Goal: Information Seeking & Learning: Learn about a topic

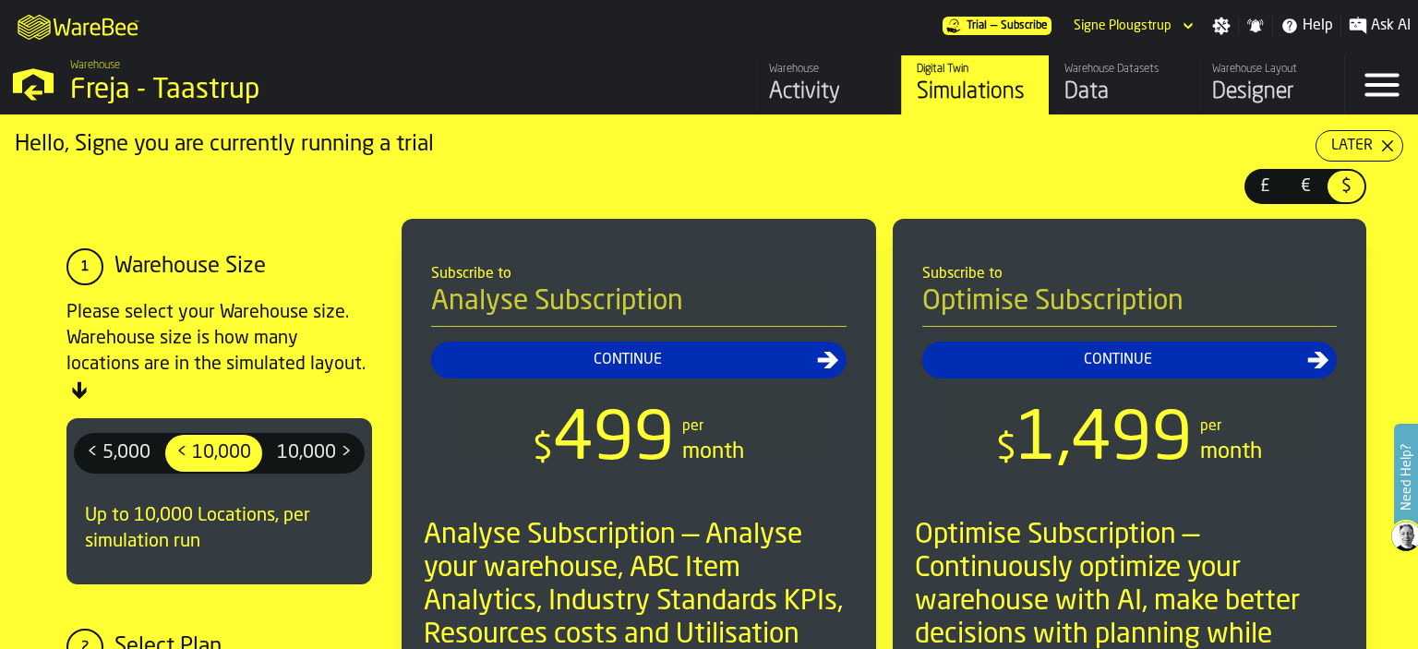
click at [817, 90] on div "Activity" at bounding box center [827, 93] width 117 height 30
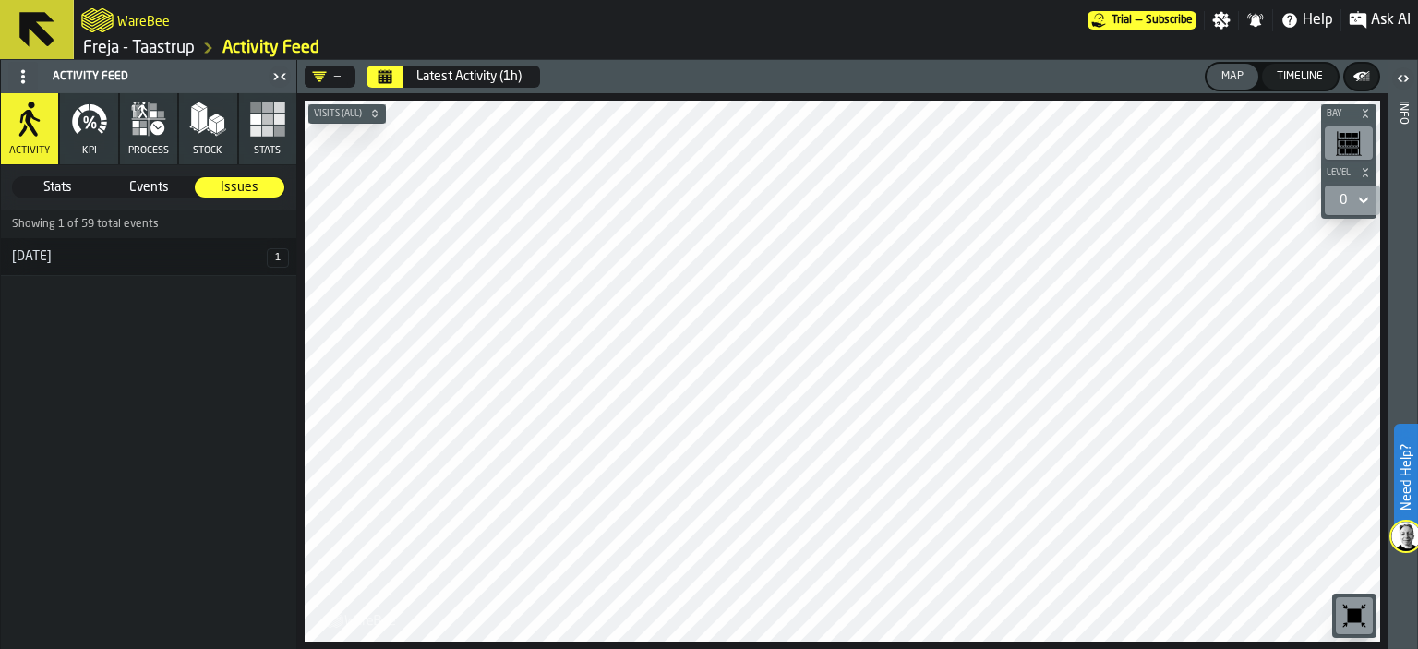
click at [375, 79] on button "Calendar" at bounding box center [385, 77] width 37 height 22
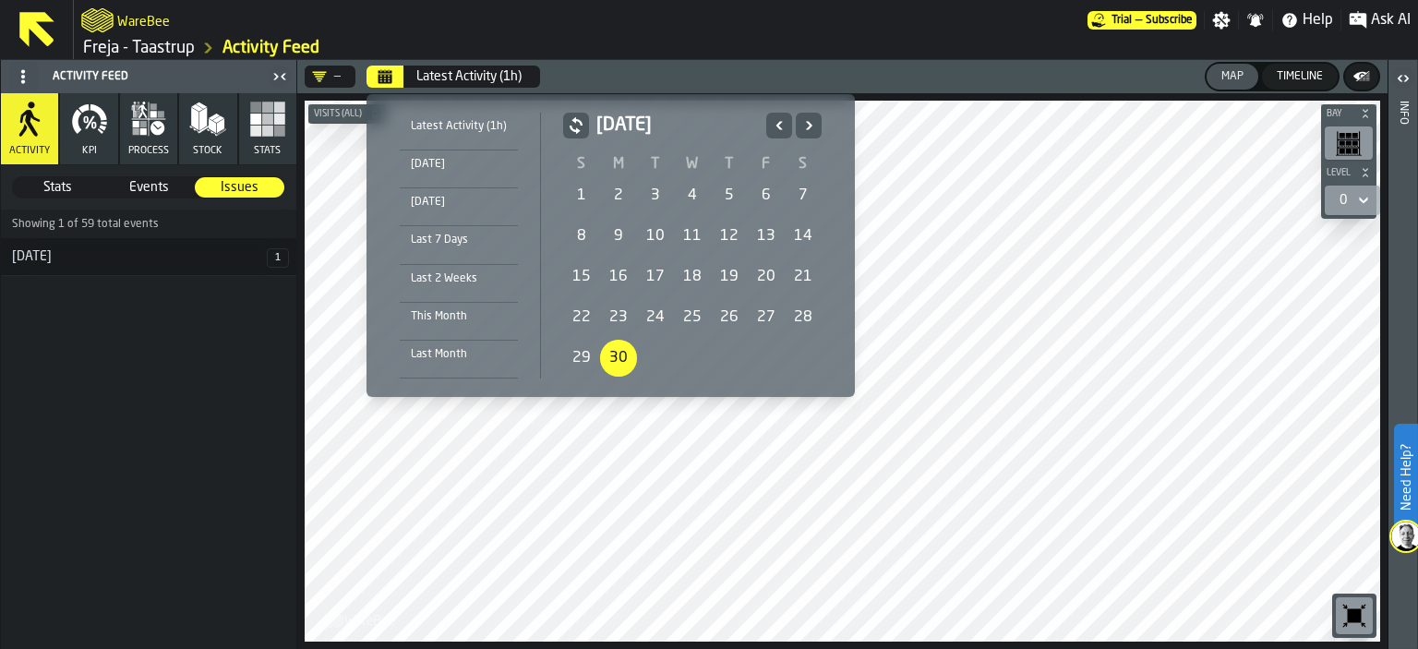
click at [431, 324] on div "This Month" at bounding box center [459, 317] width 118 height 20
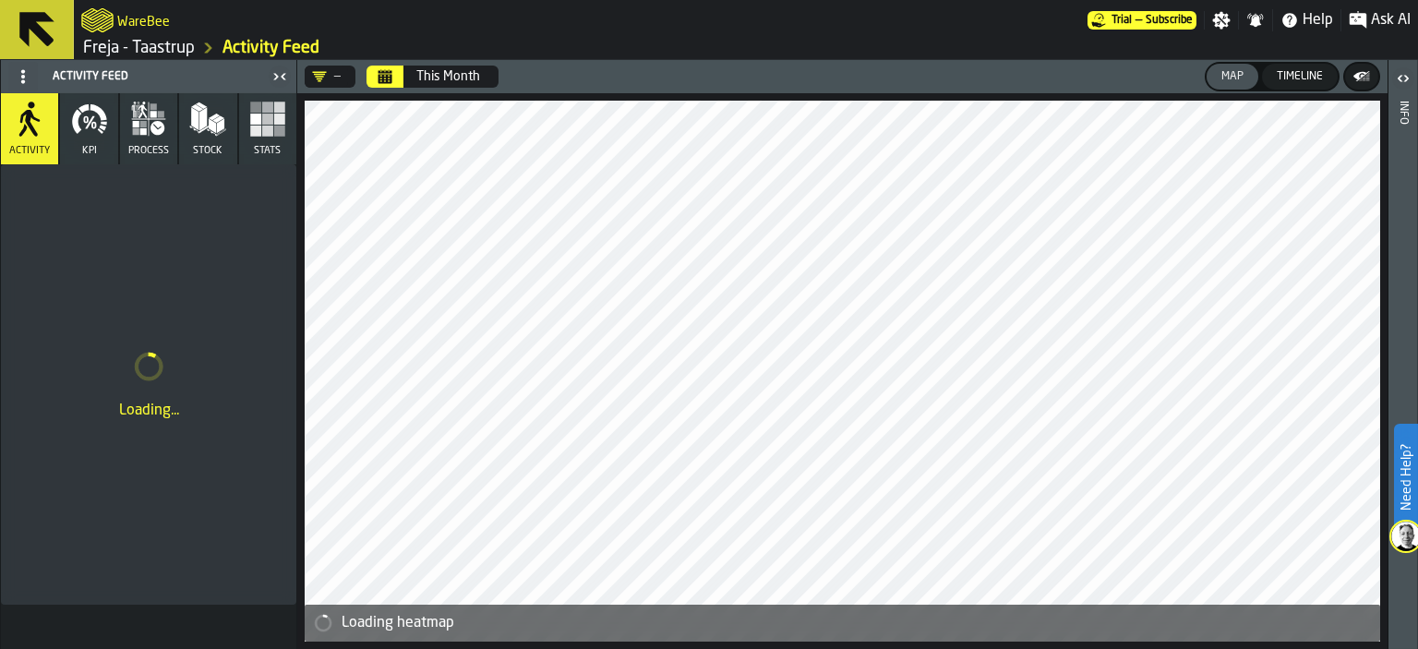
click at [376, 69] on button "Calendar" at bounding box center [385, 77] width 37 height 22
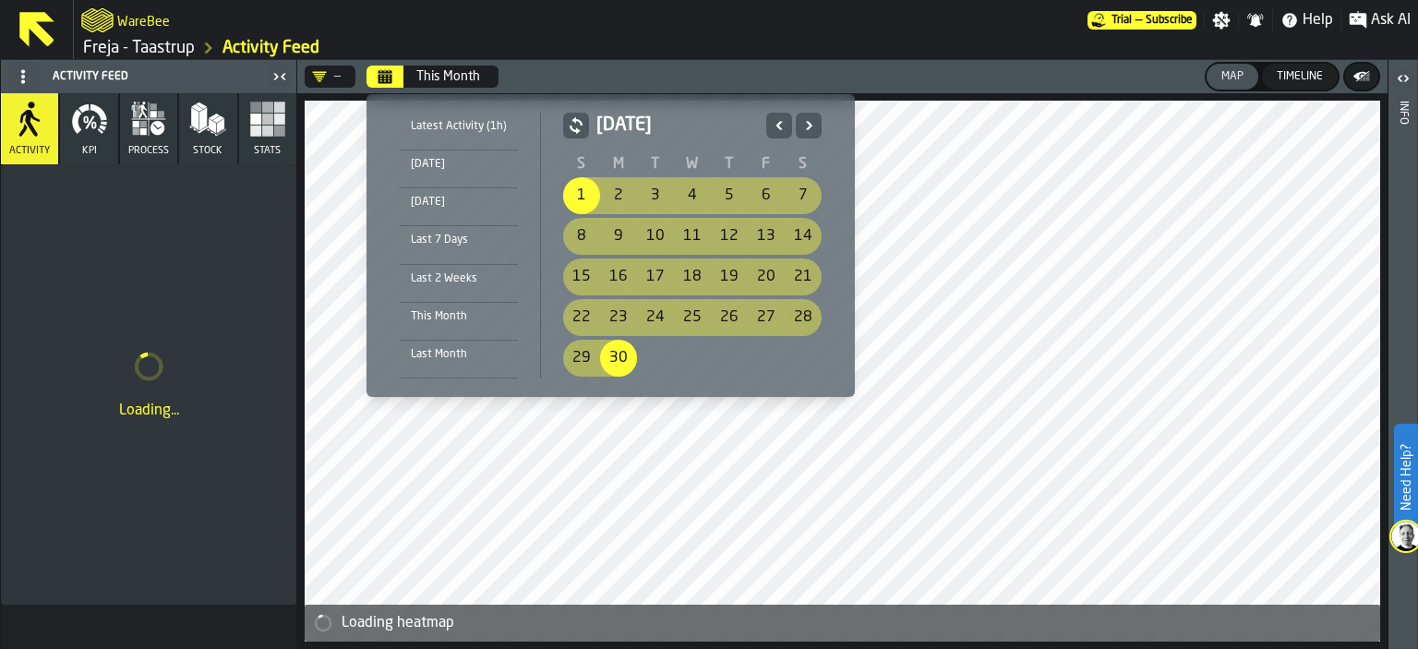
click at [445, 360] on div "Last Month" at bounding box center [459, 354] width 118 height 20
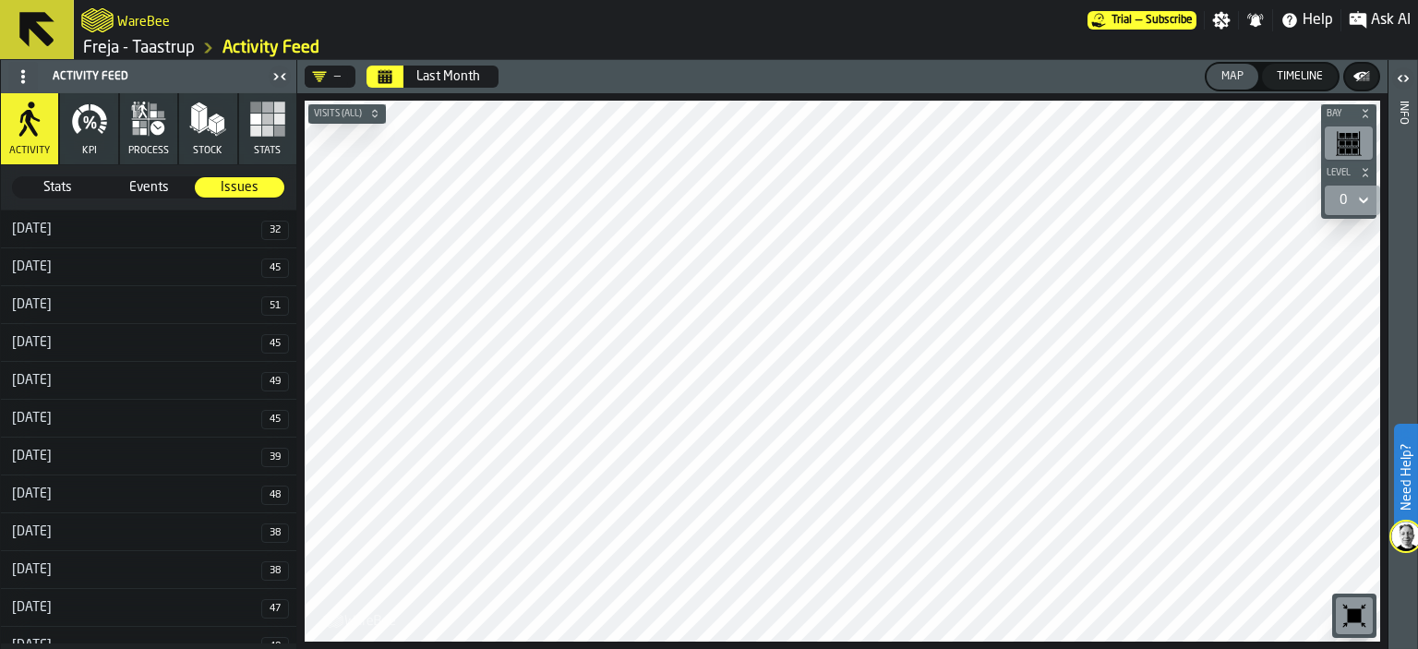
click at [386, 79] on icon "Calendar" at bounding box center [386, 78] width 14 height 9
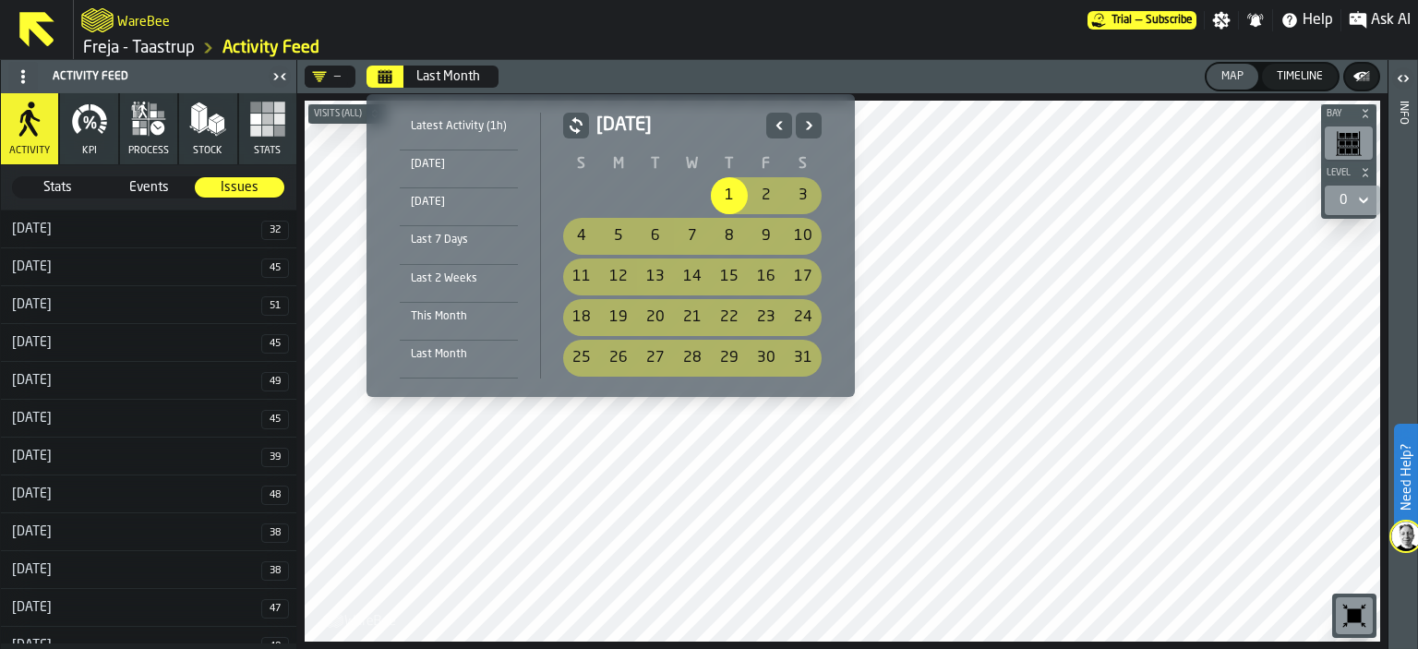
click at [451, 319] on div "This Month" at bounding box center [459, 317] width 118 height 20
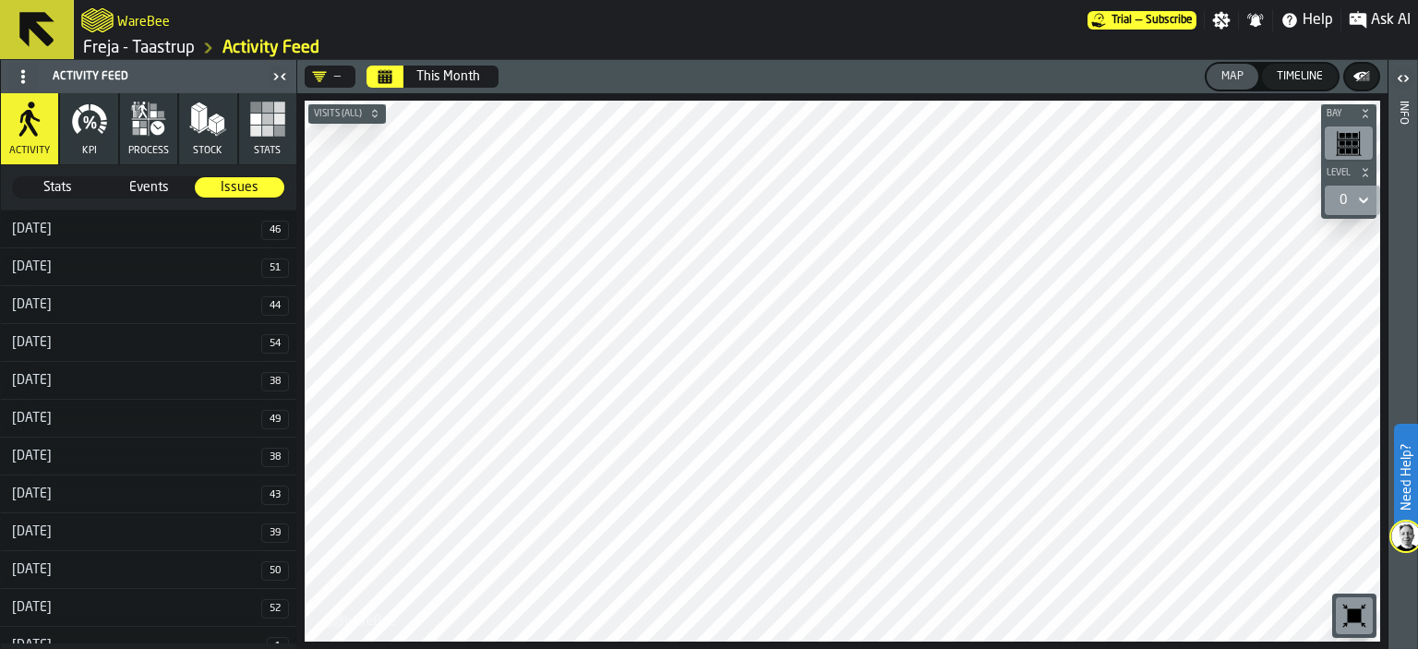
click at [392, 82] on button "Calendar" at bounding box center [385, 77] width 37 height 22
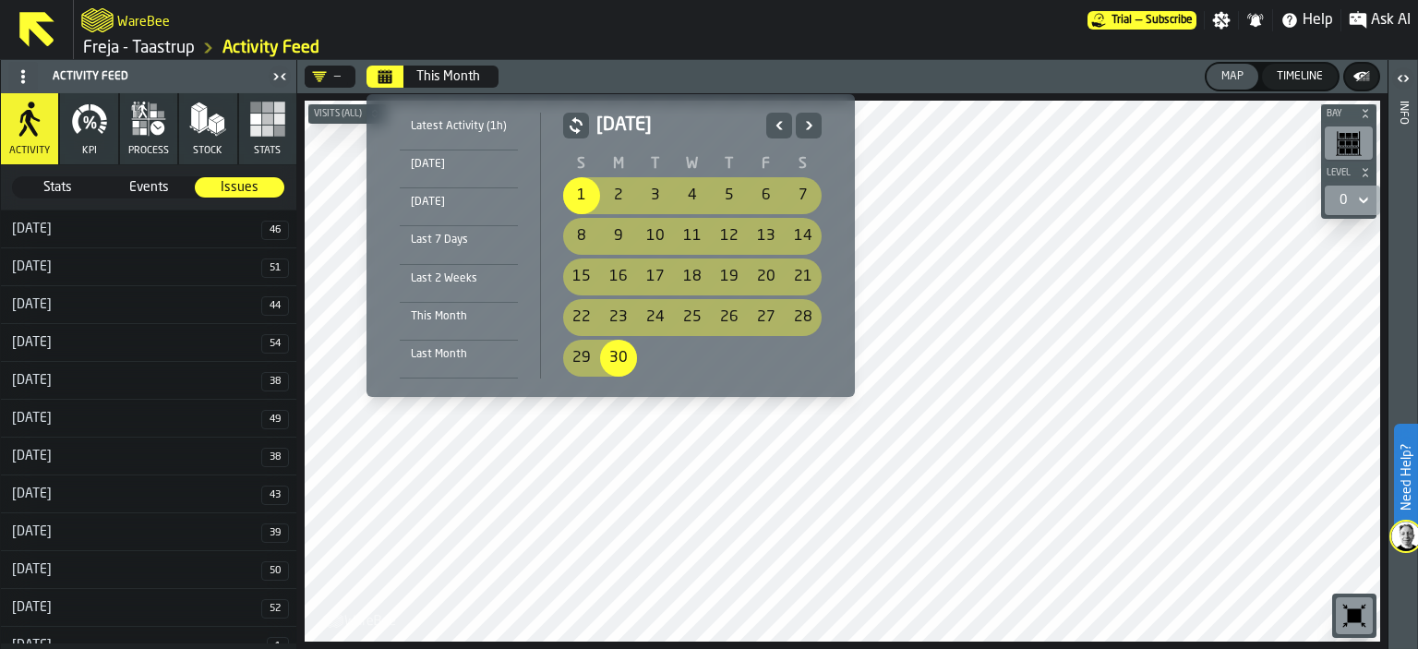
click at [452, 317] on div "This Month" at bounding box center [459, 317] width 118 height 20
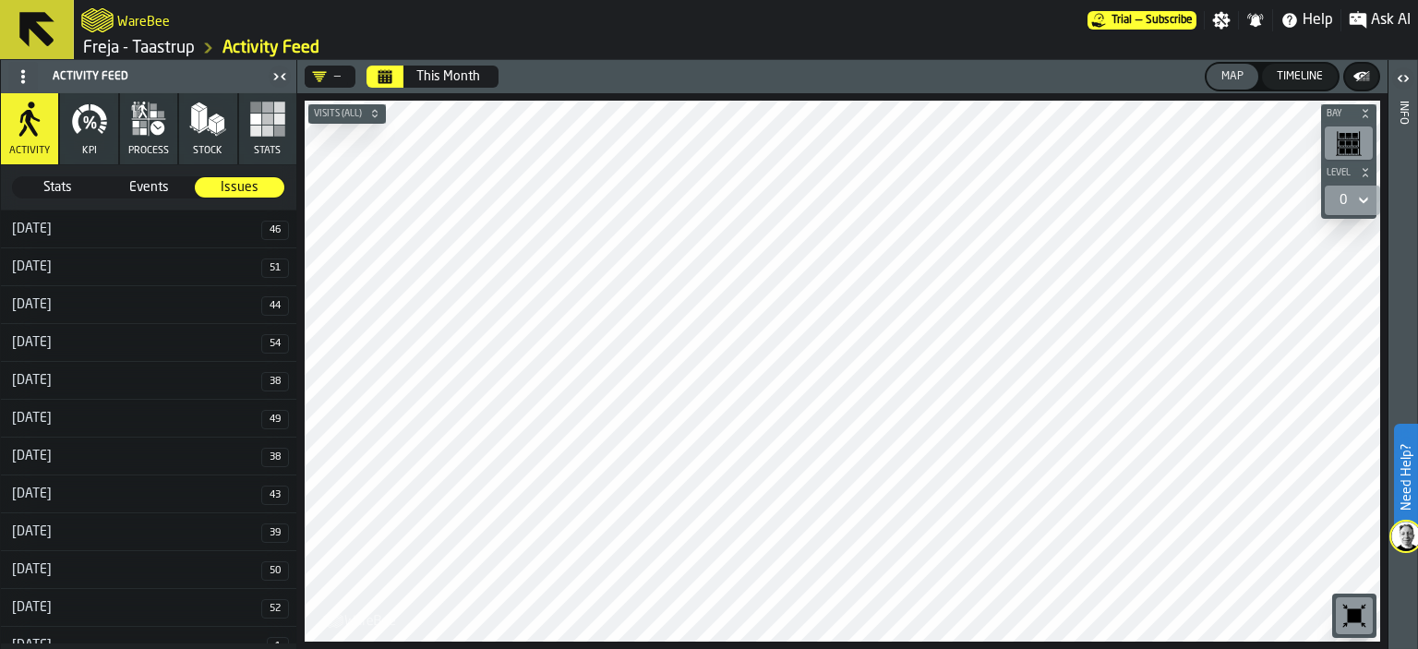
click at [384, 75] on icon "Calendar" at bounding box center [385, 76] width 15 height 15
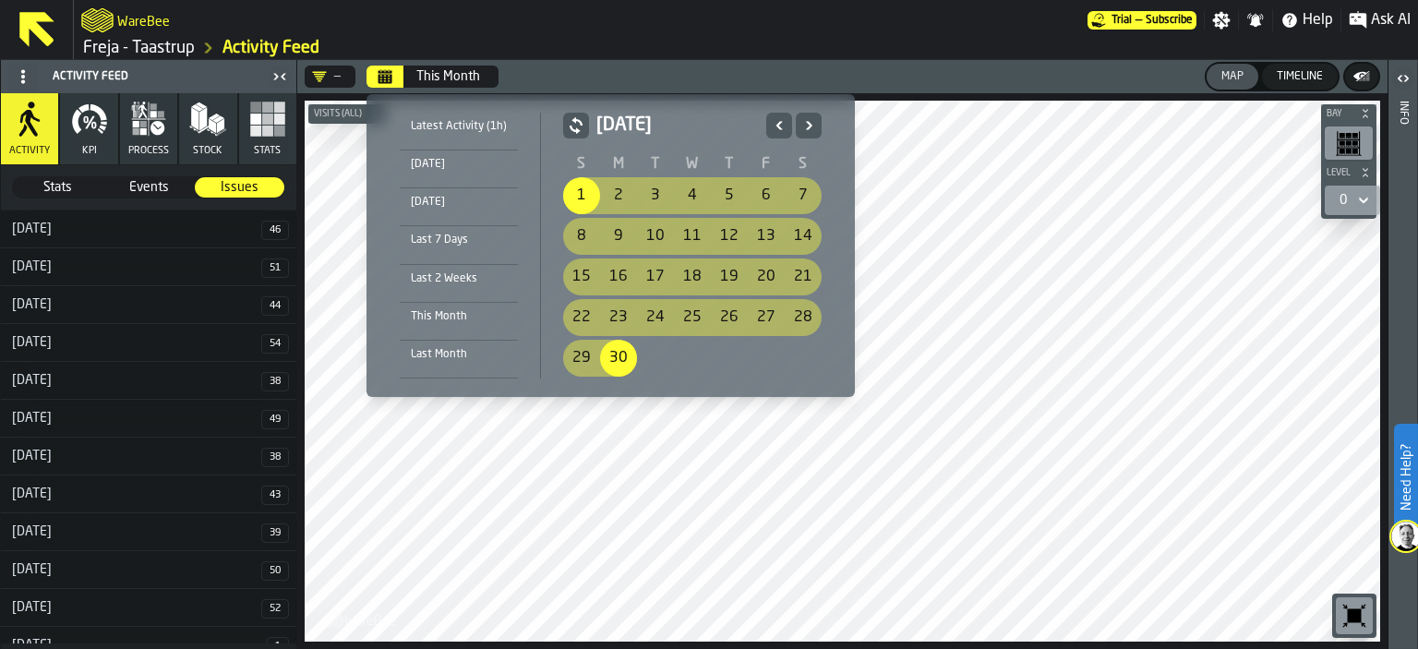
click at [421, 275] on div "Last 2 Weeks" at bounding box center [459, 279] width 118 height 20
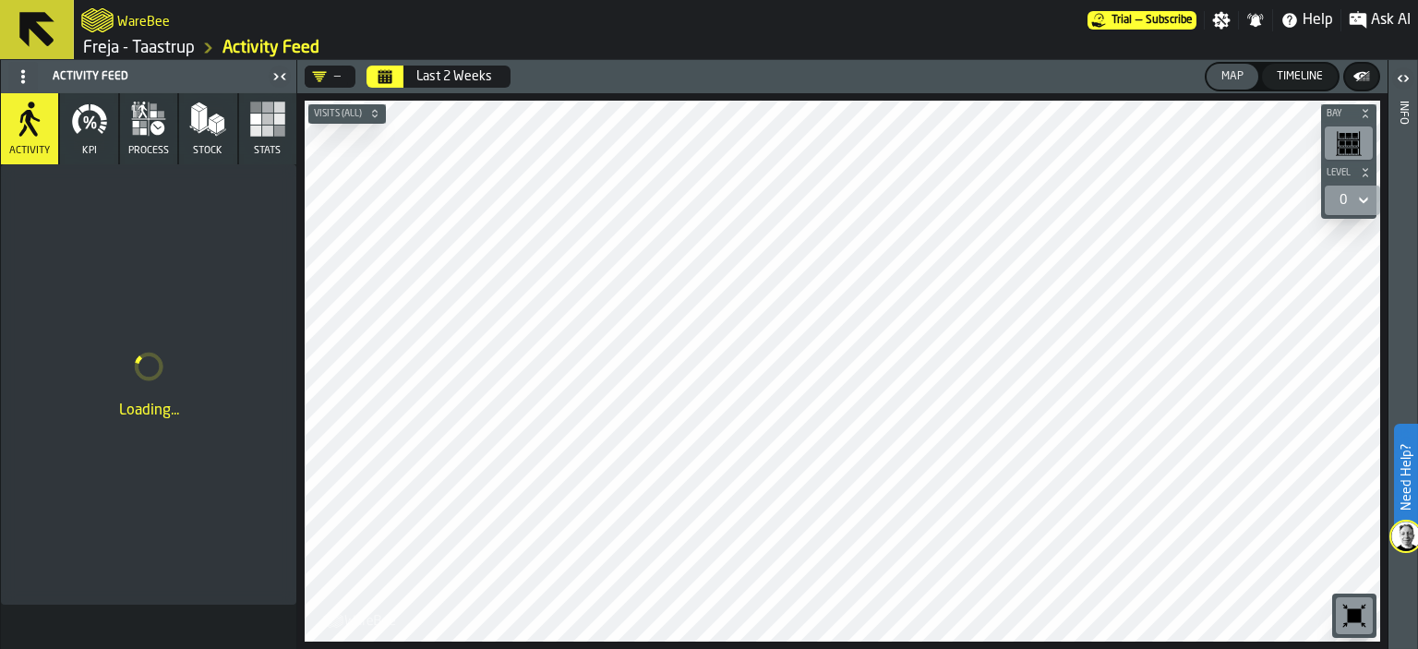
click at [72, 289] on div "Loading..." at bounding box center [148, 384] width 295 height 440
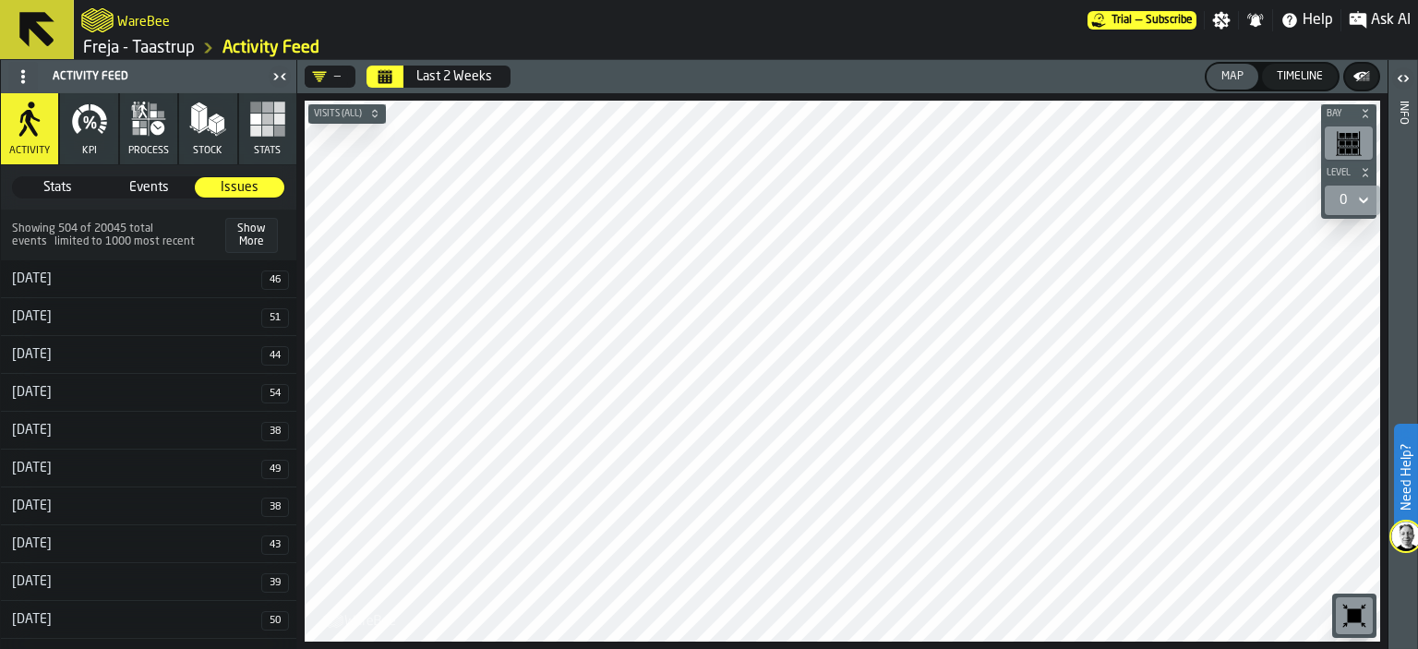
click at [384, 71] on icon "Calendar" at bounding box center [386, 72] width 14 height 3
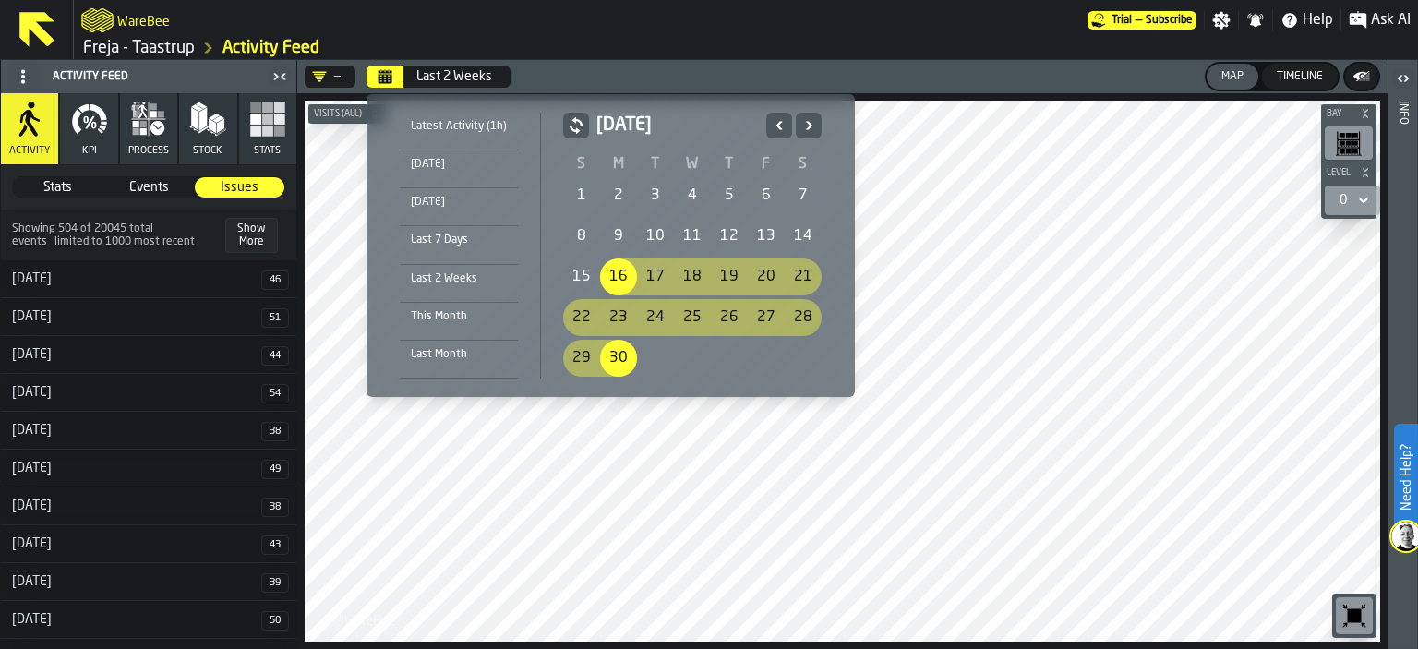
click at [739, 135] on h2 "[DATE]" at bounding box center [677, 126] width 162 height 26
click at [770, 125] on icon "Previous" at bounding box center [779, 125] width 18 height 22
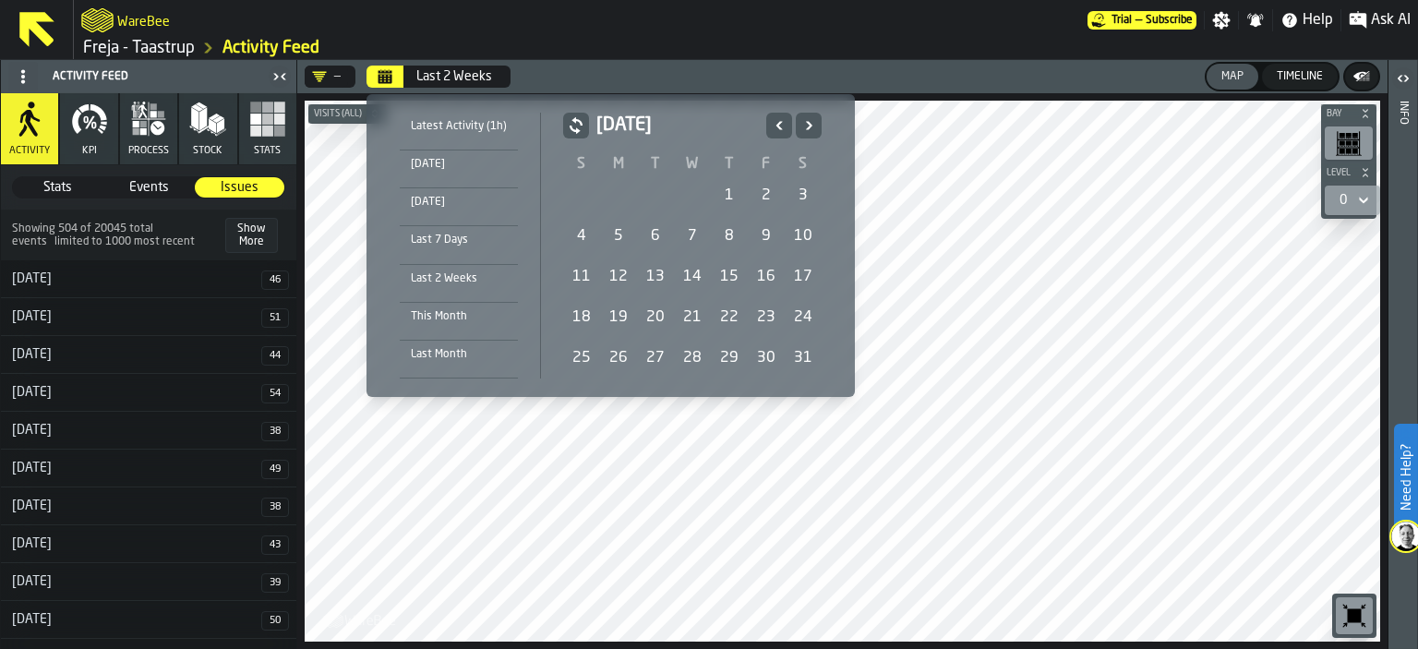
click at [809, 125] on icon "Next" at bounding box center [809, 125] width 6 height 8
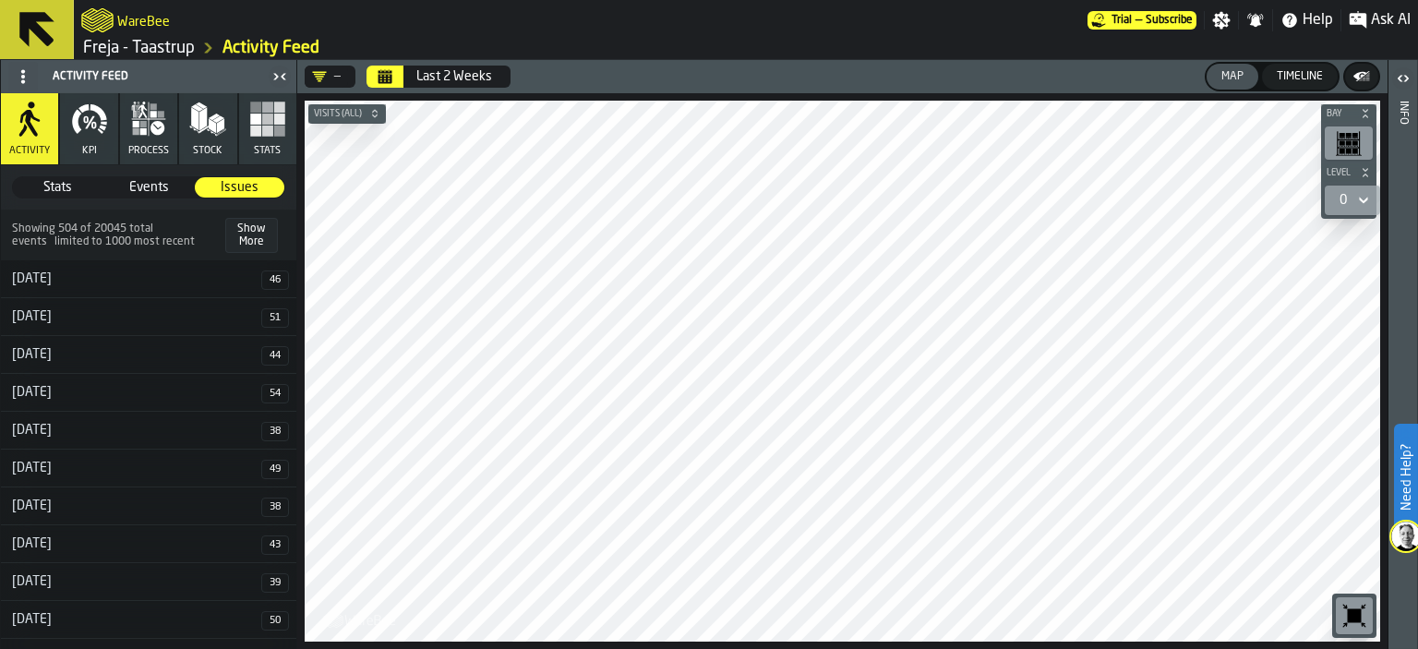
click at [78, 141] on button "KPI" at bounding box center [88, 128] width 57 height 71
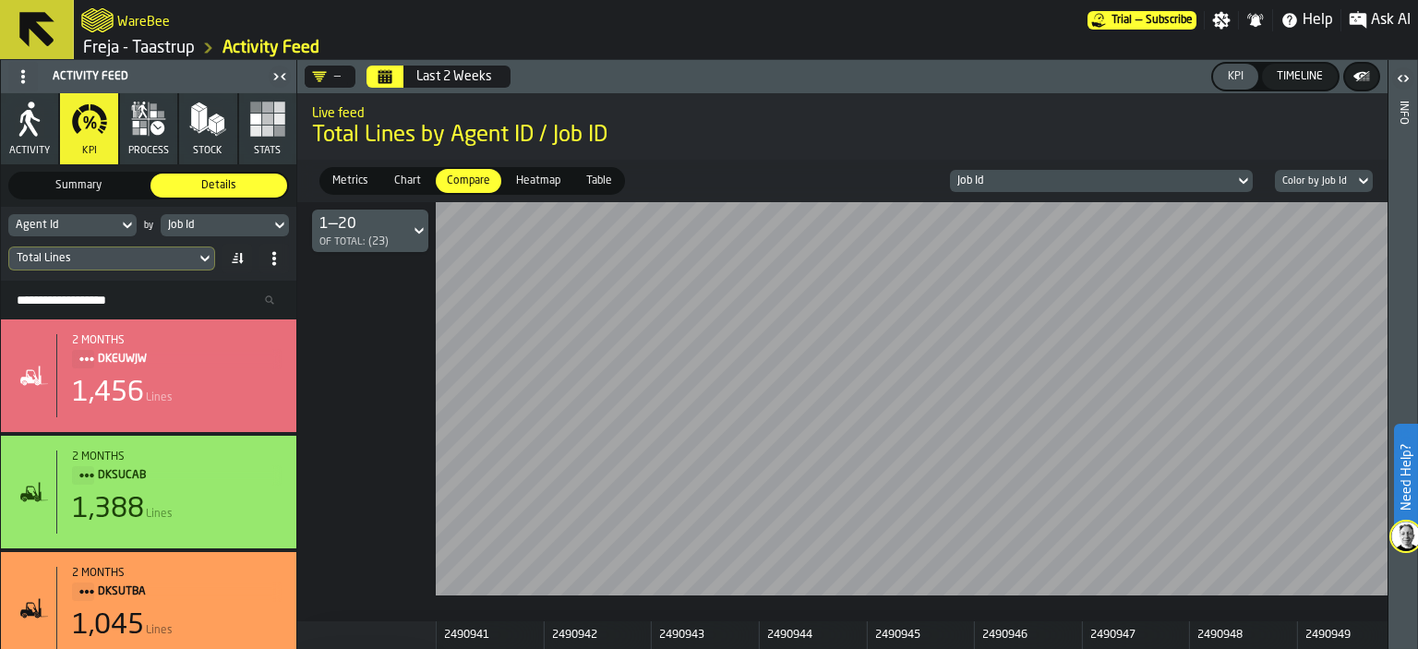
click at [140, 126] on icon "button" at bounding box center [143, 124] width 6 height 6
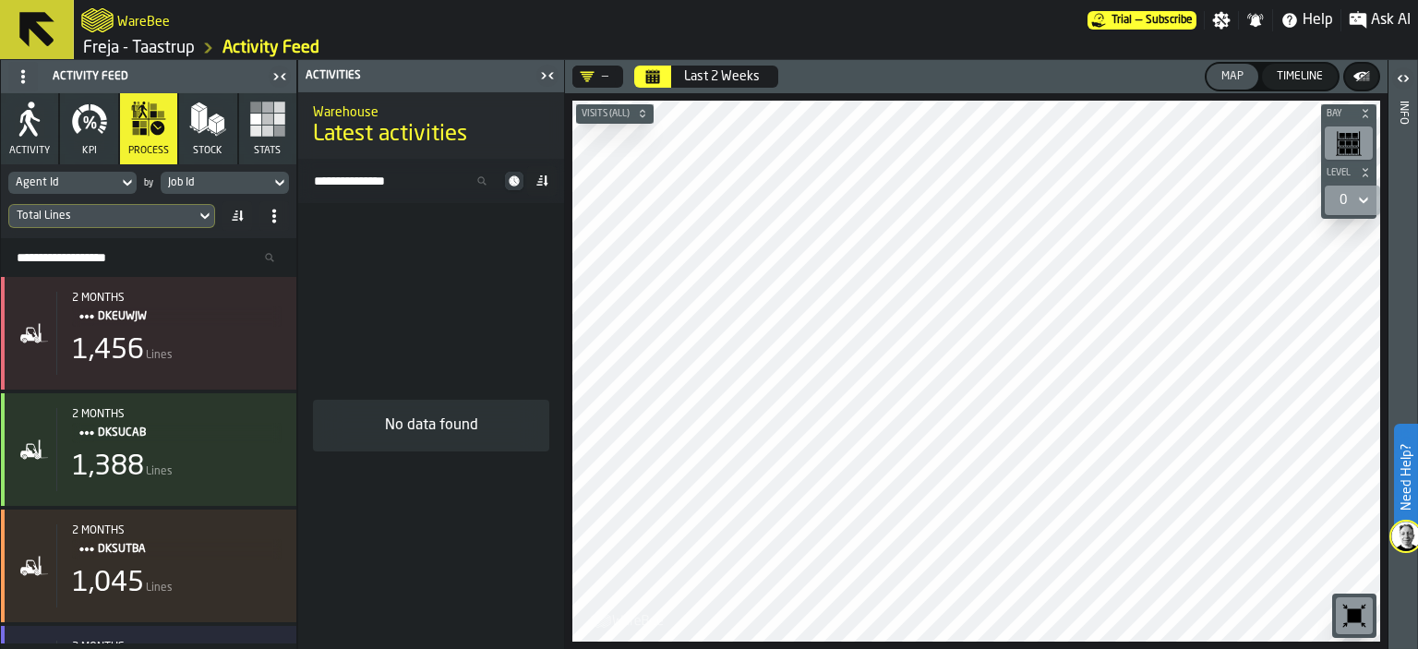
click at [96, 49] on link "Freja - Taastrup" at bounding box center [139, 48] width 112 height 20
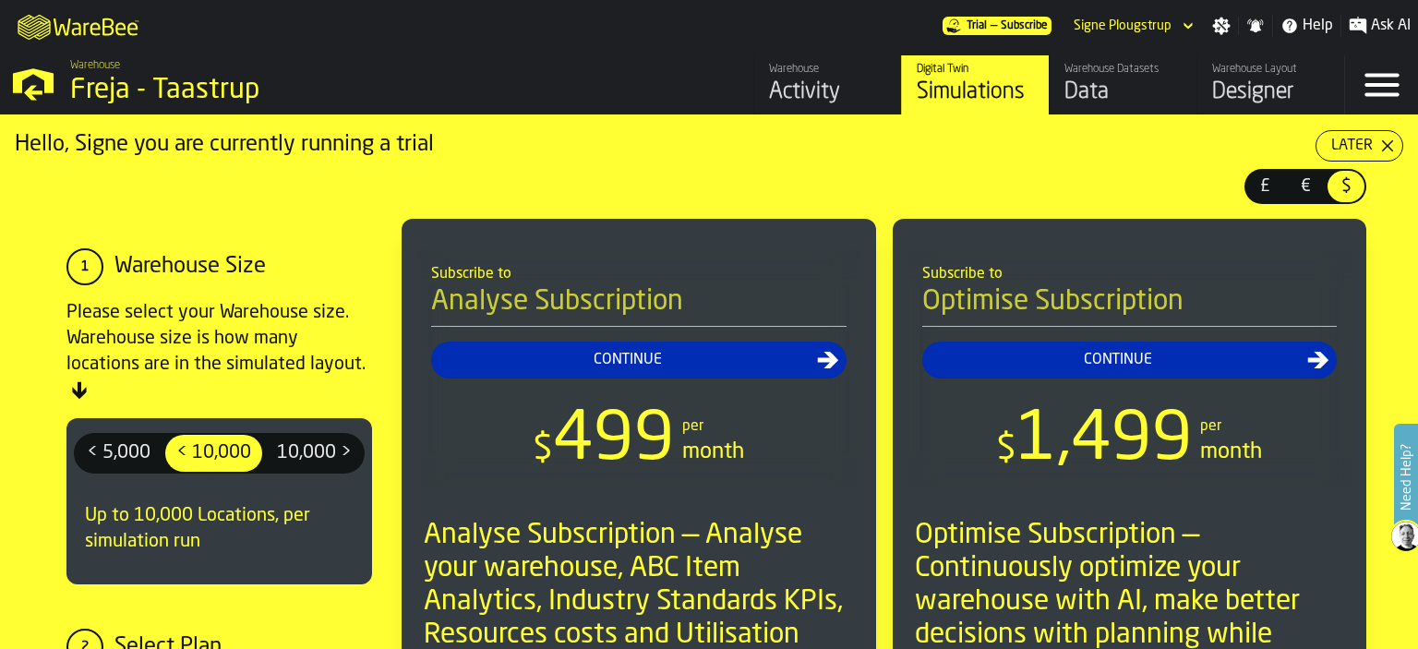
click at [1112, 92] on div "Data" at bounding box center [1122, 93] width 117 height 30
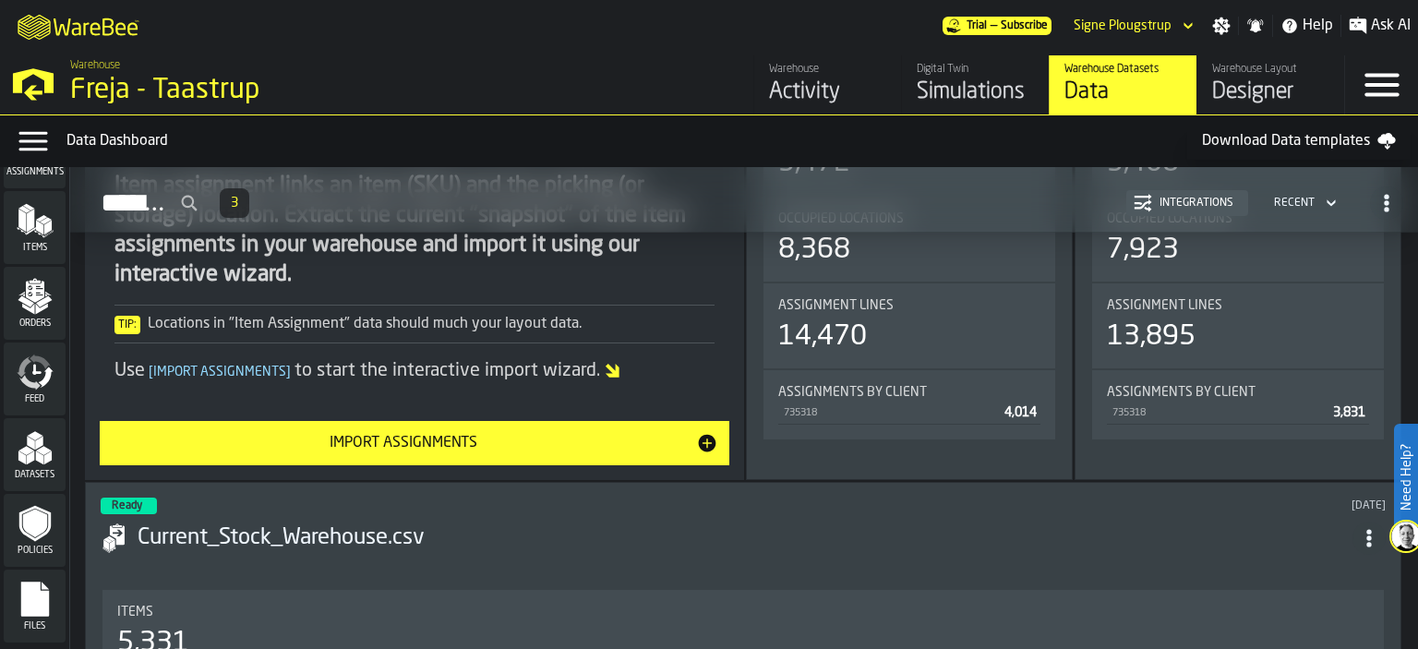
scroll to position [462, 0]
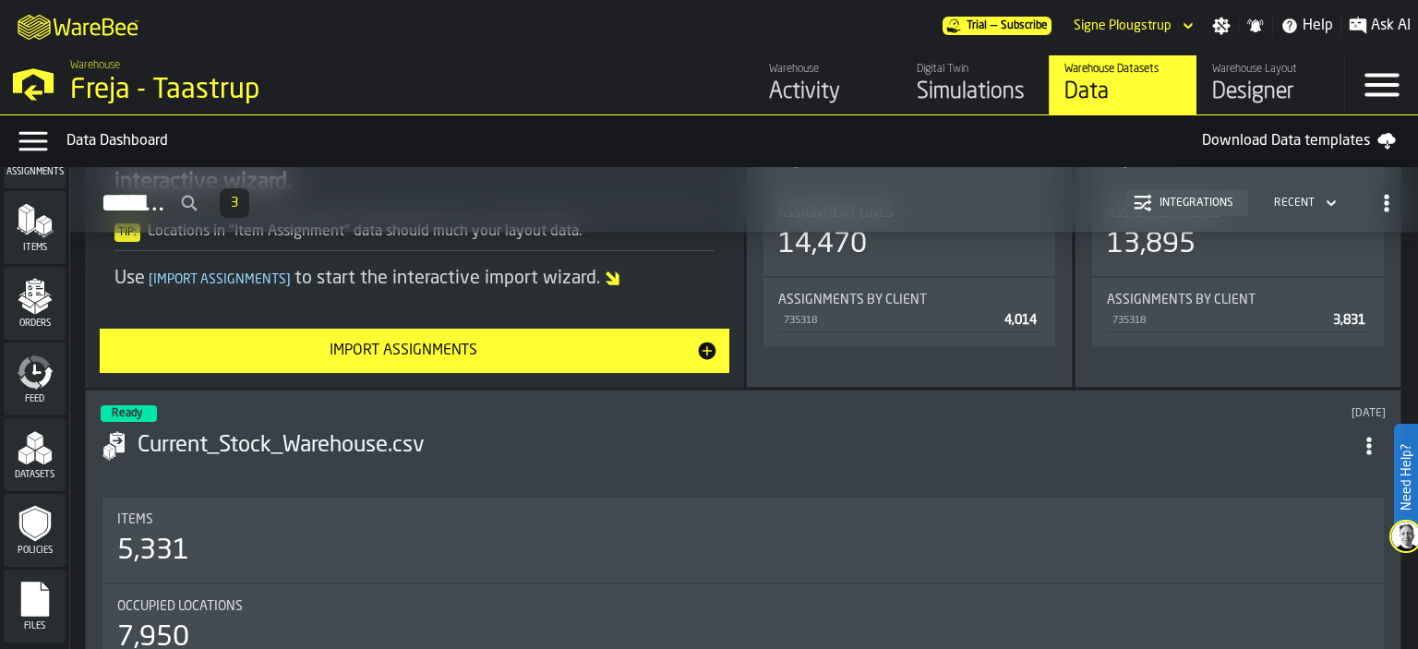
click at [38, 244] on span "Items" at bounding box center [35, 248] width 62 height 10
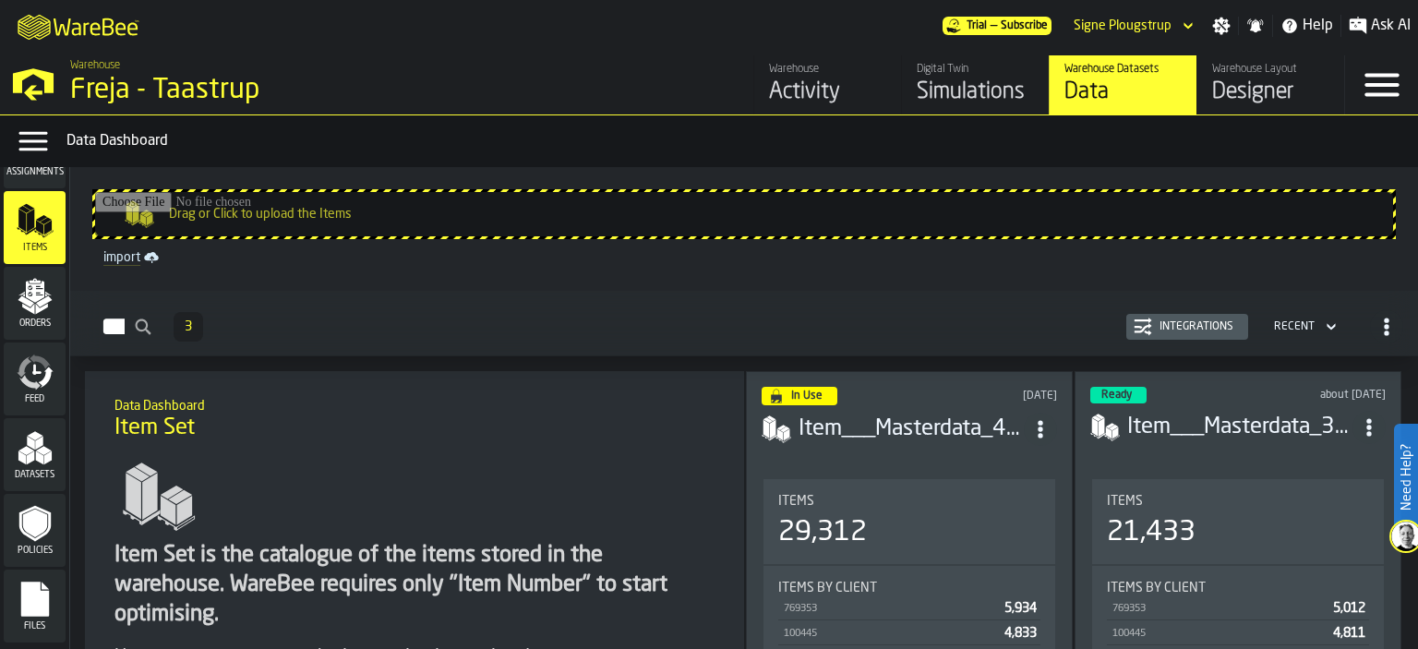
scroll to position [185, 0]
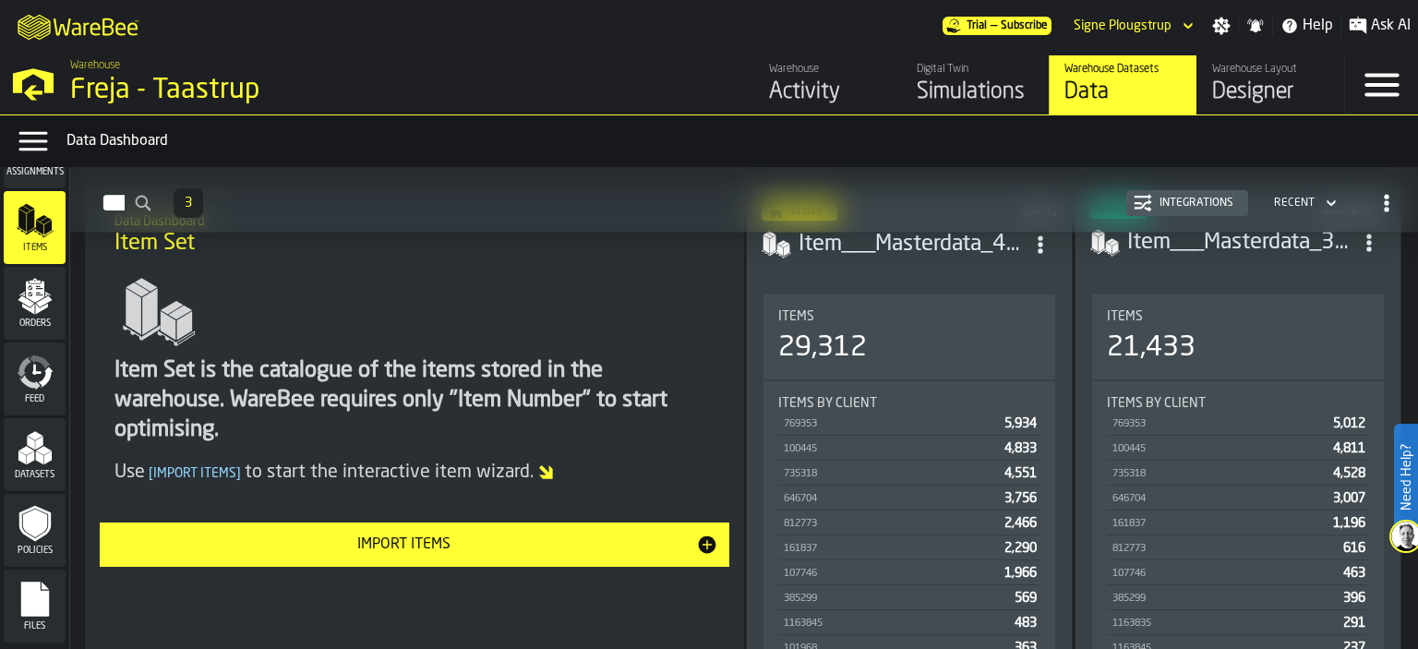
click at [934, 246] on h3 "Item___Masterdata_4.csv" at bounding box center [911, 245] width 225 height 30
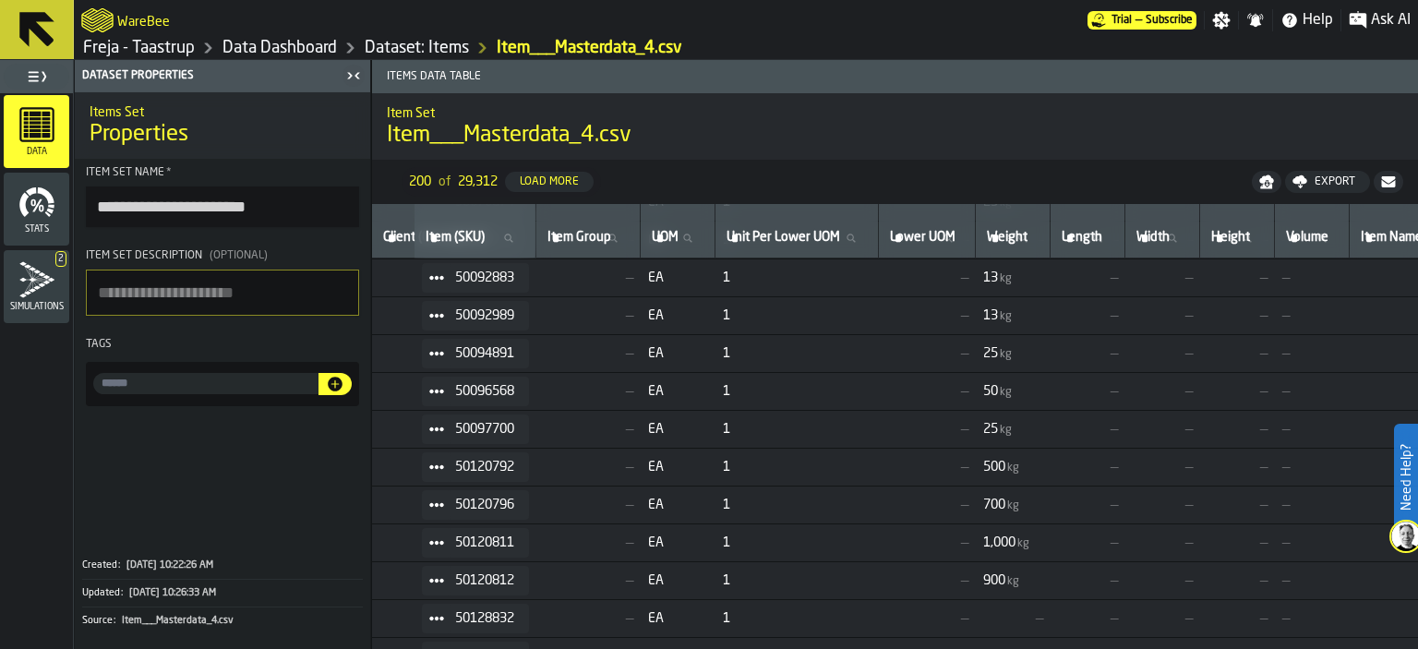
scroll to position [1923, 0]
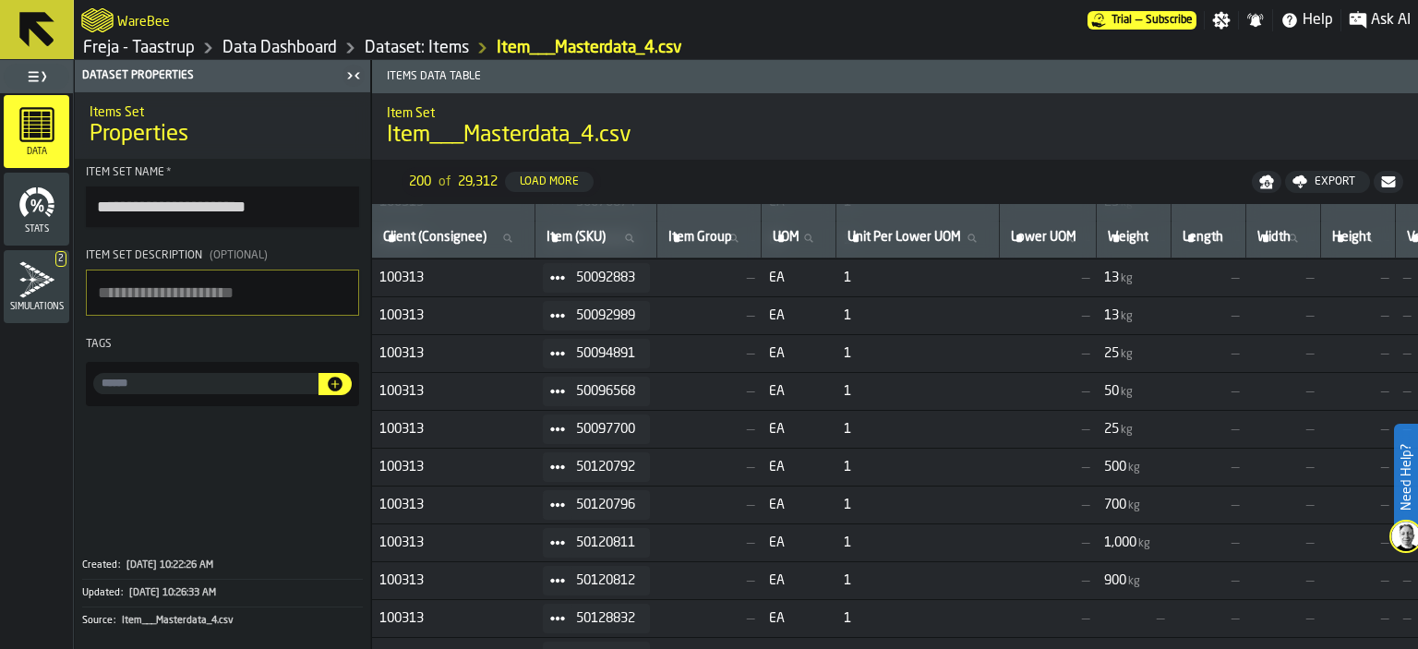
click at [425, 51] on link "Dataset: Items" at bounding box center [417, 48] width 104 height 20
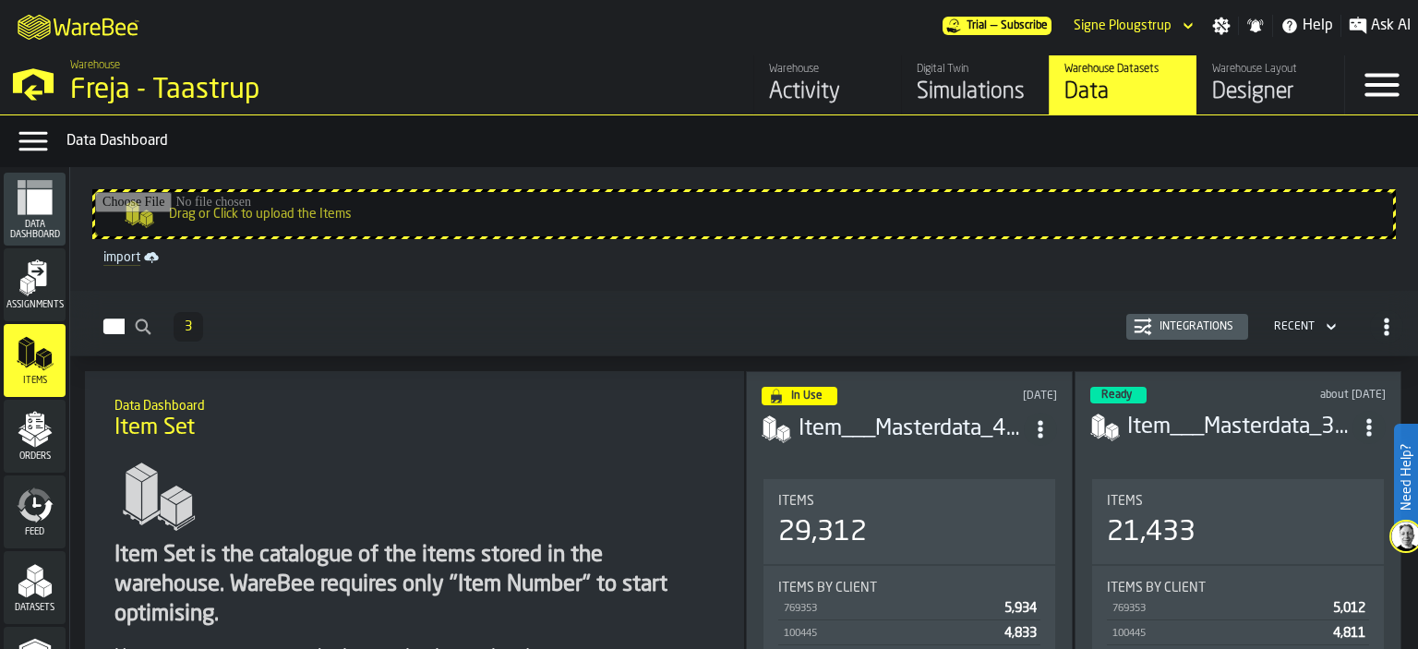
scroll to position [185, 0]
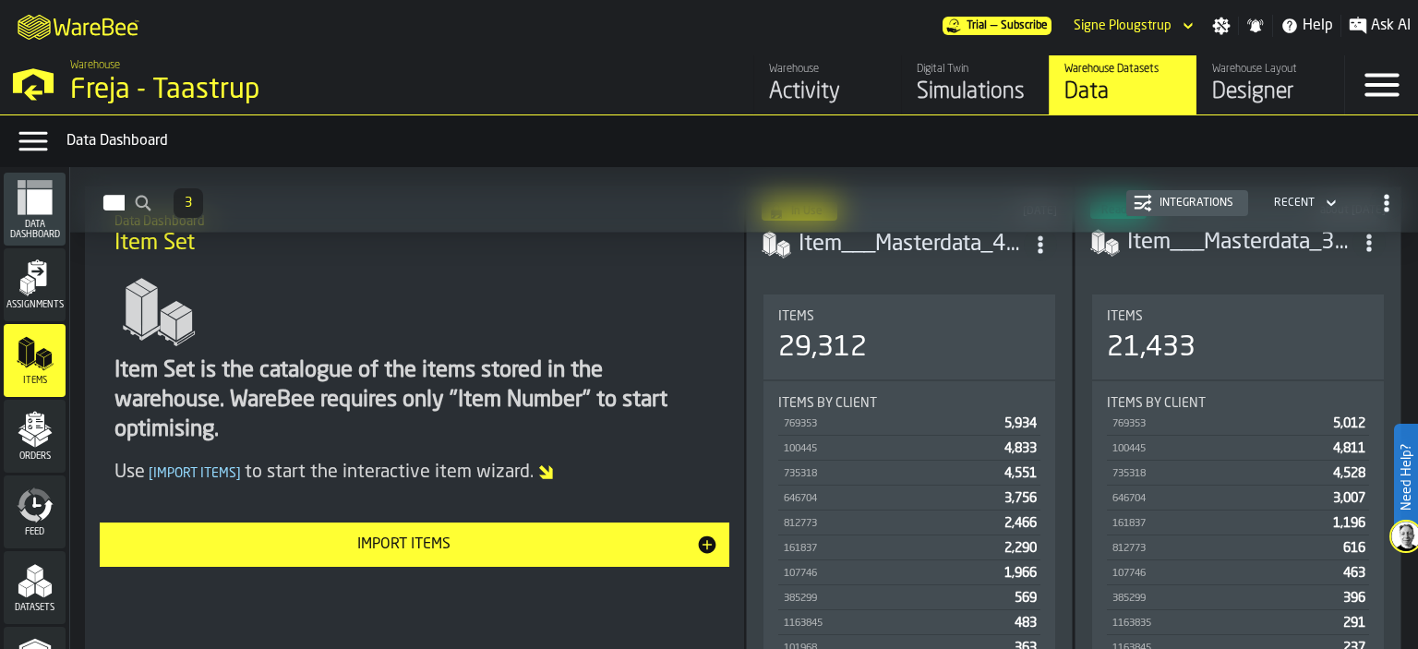
click at [1201, 261] on header "Ready about [DATE] Item___Masterdata_3-2025-07-09.csv" at bounding box center [1237, 239] width 295 height 74
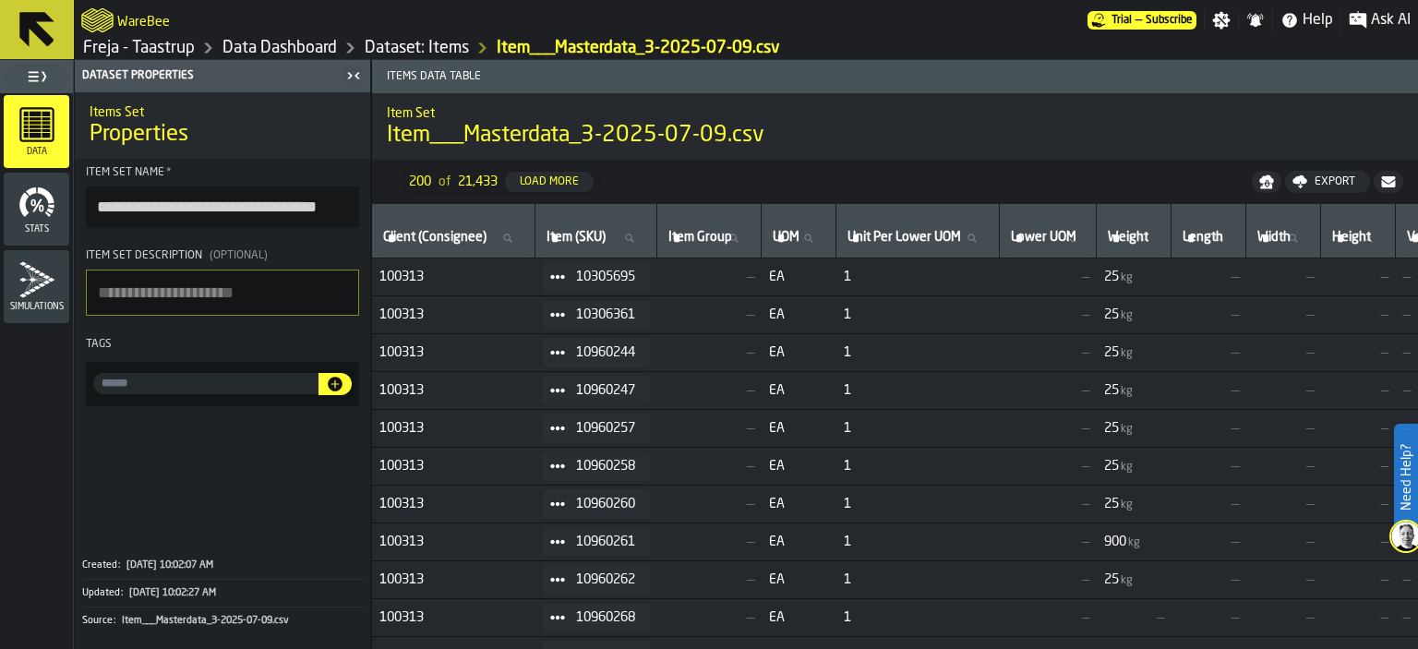
click at [39, 462] on div "Data Stats Simulations" at bounding box center [36, 371] width 73 height 556
click at [410, 54] on link "Dataset: Items" at bounding box center [417, 48] width 104 height 20
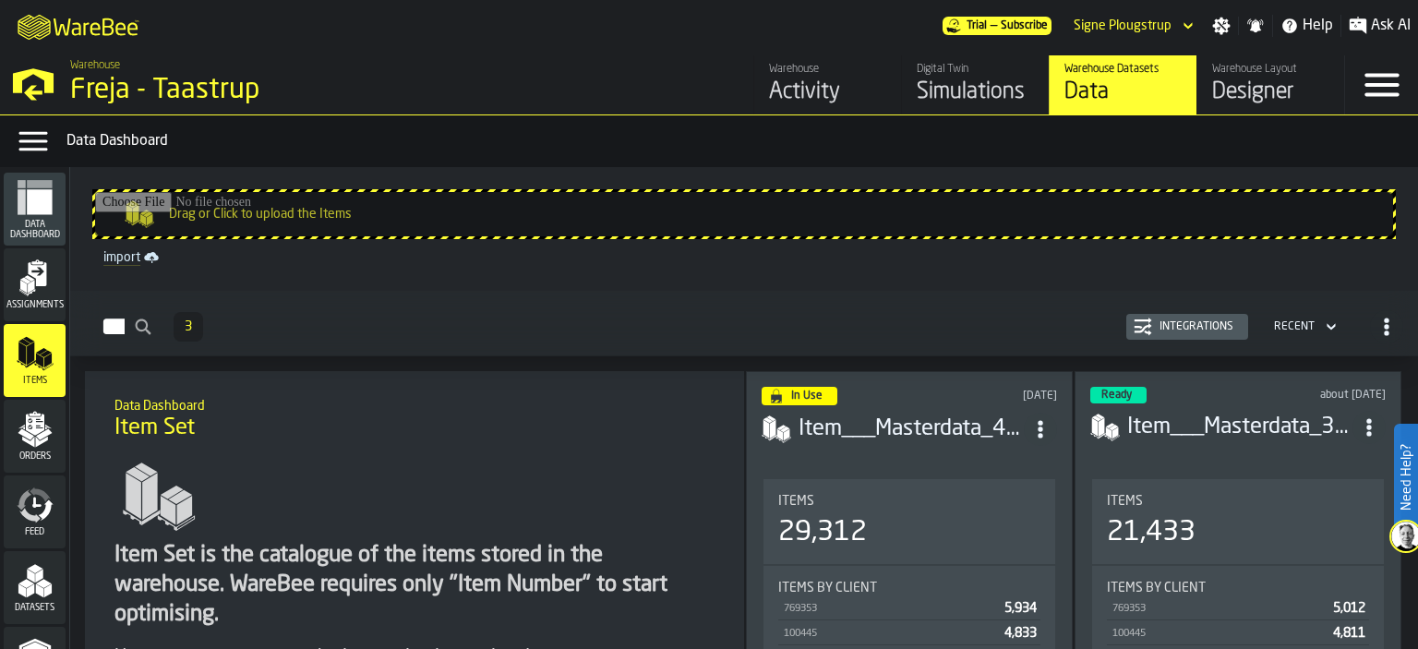
scroll to position [185, 0]
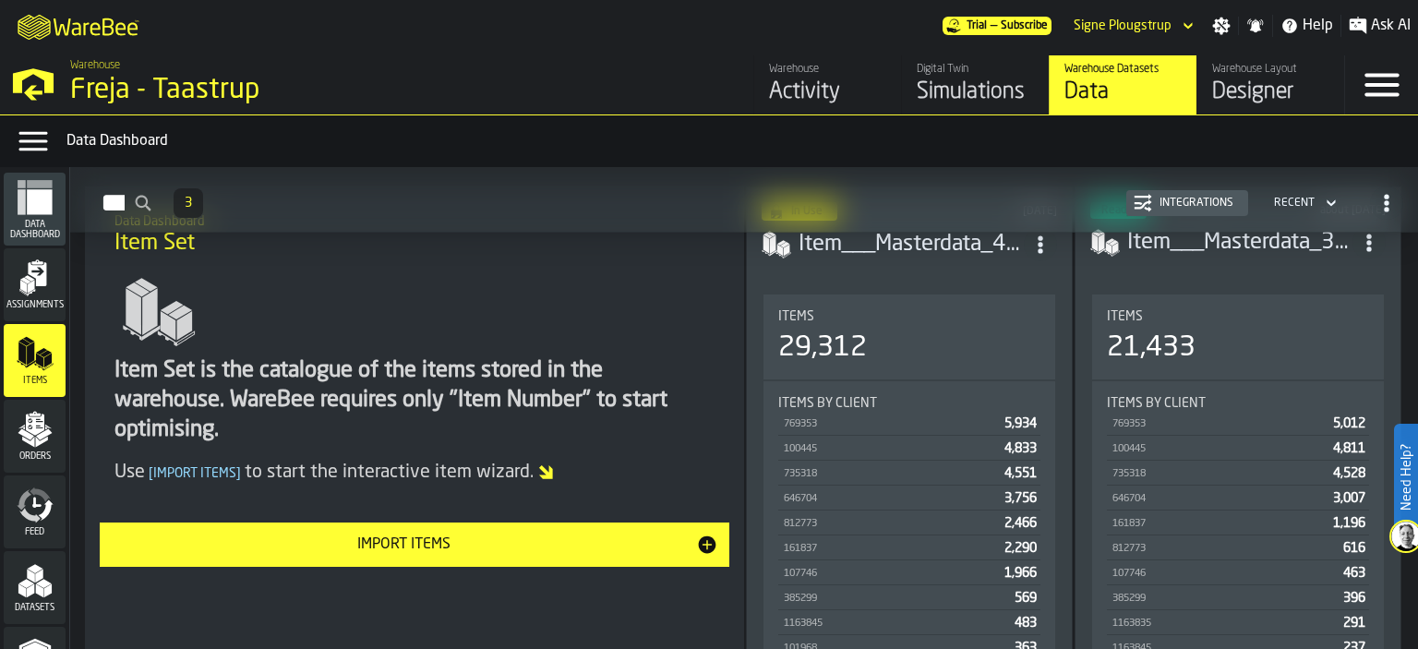
click at [1143, 94] on div "Data" at bounding box center [1122, 93] width 117 height 30
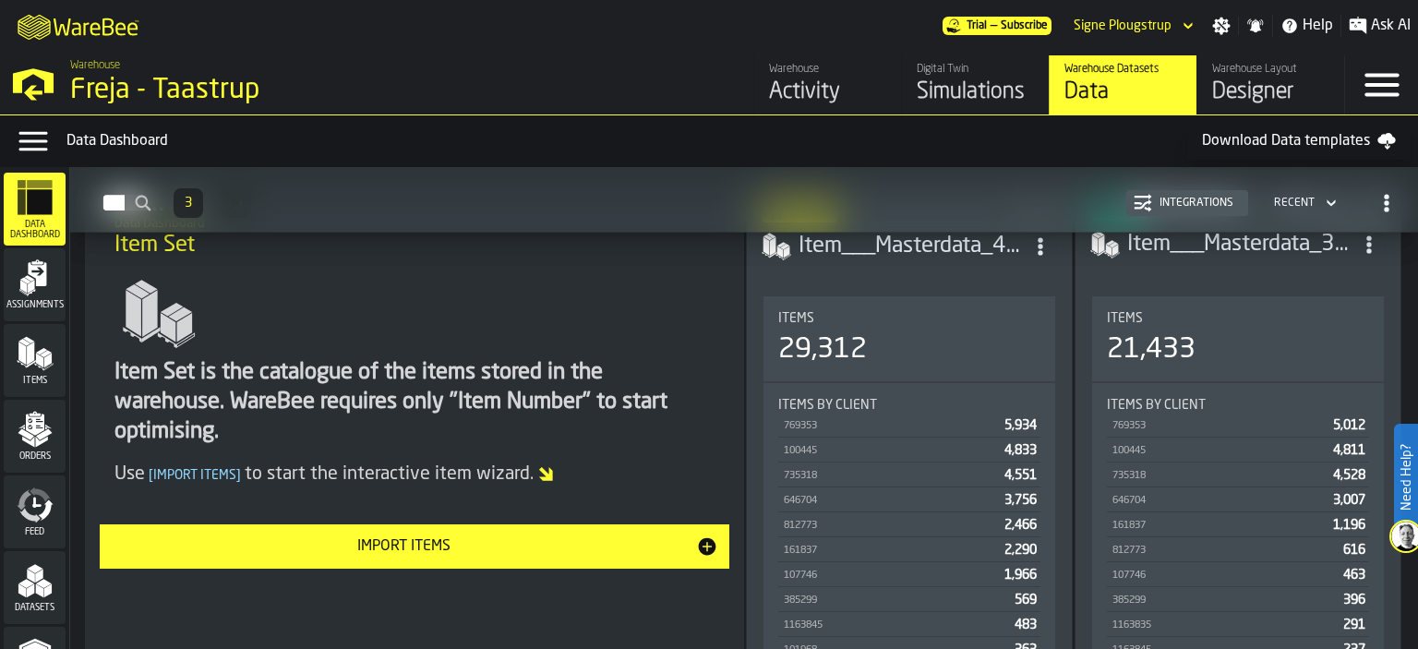
scroll to position [1239, 0]
click at [30, 225] on span "Data Dashboard" at bounding box center [35, 230] width 62 height 20
click at [1293, 83] on div "Designer" at bounding box center [1270, 93] width 117 height 30
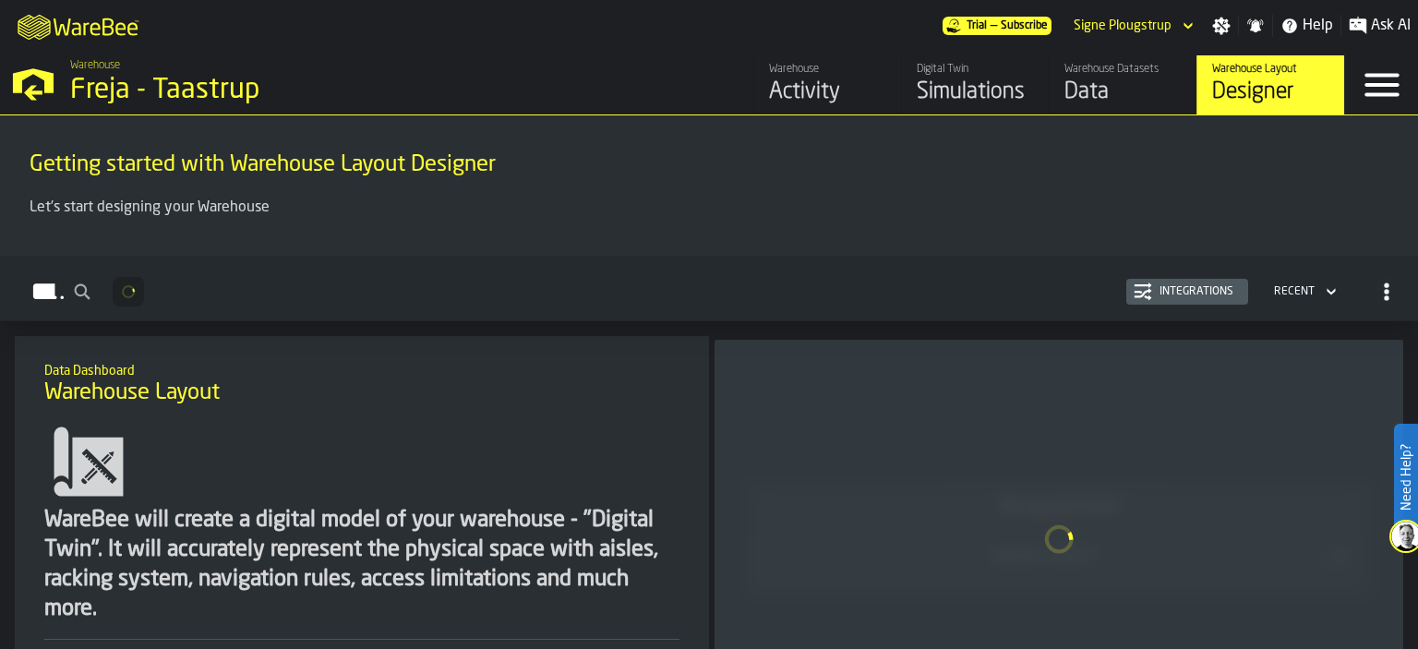
click at [844, 93] on div "Activity" at bounding box center [827, 93] width 117 height 30
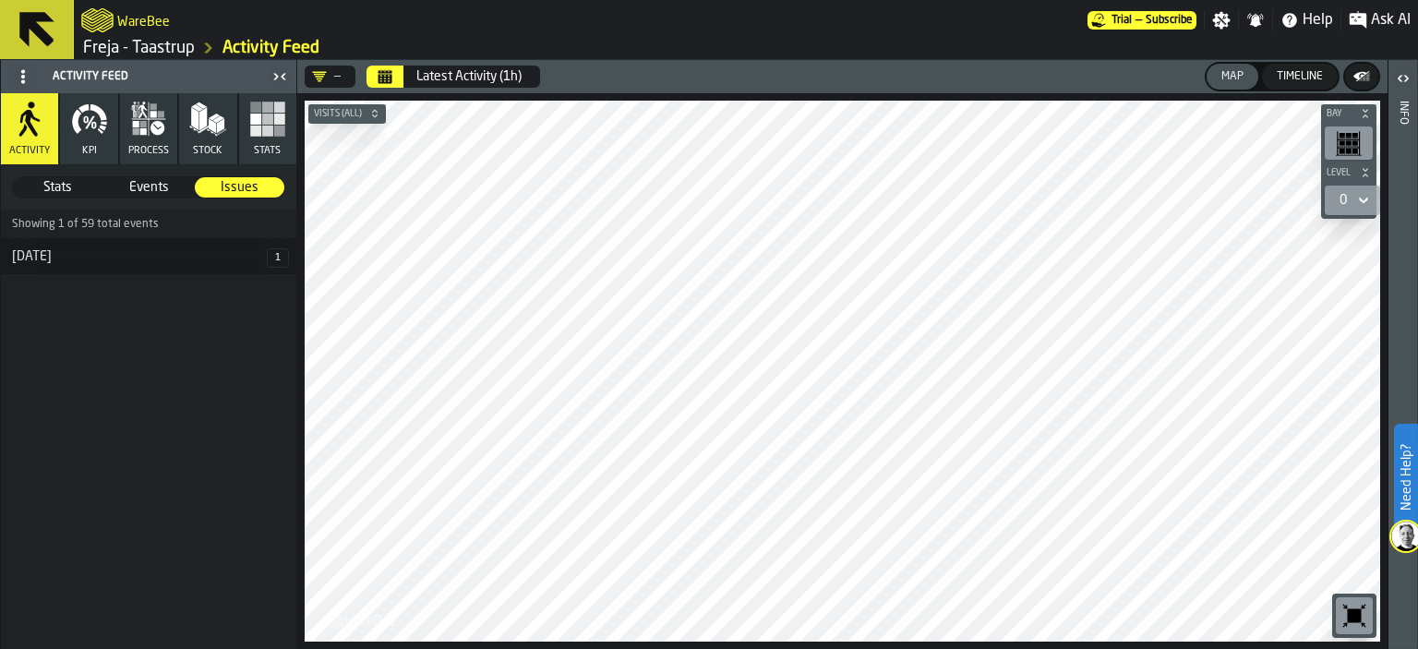
click at [181, 56] on link "Freja - Taastrup" at bounding box center [139, 48] width 112 height 20
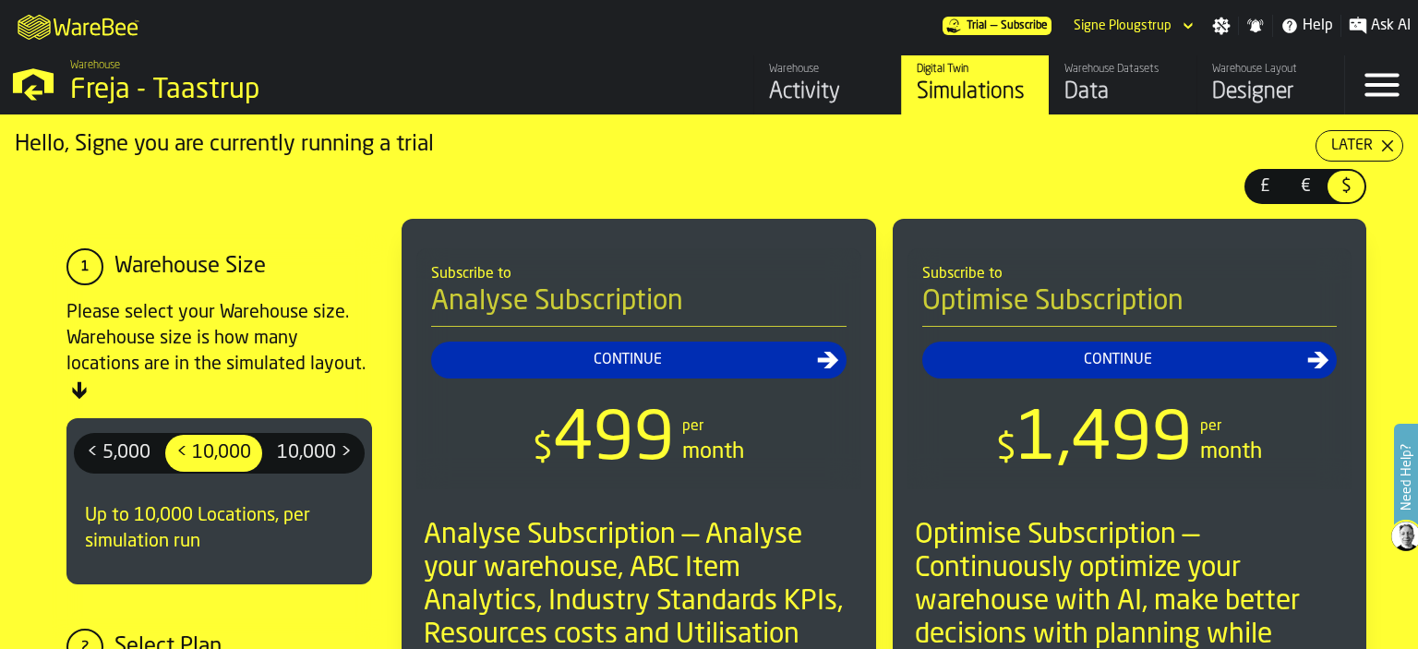
click at [52, 166] on header "£ £ € € $ $" at bounding box center [709, 190] width 1388 height 57
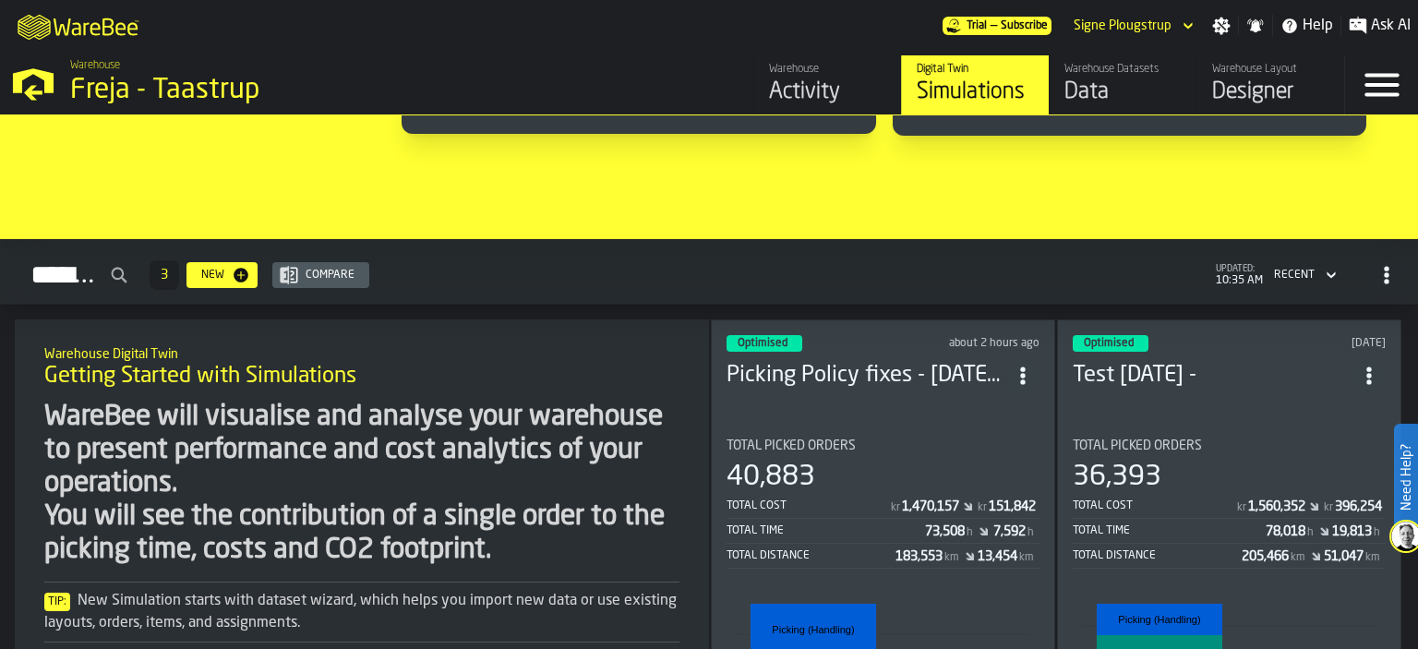
scroll to position [856, 0]
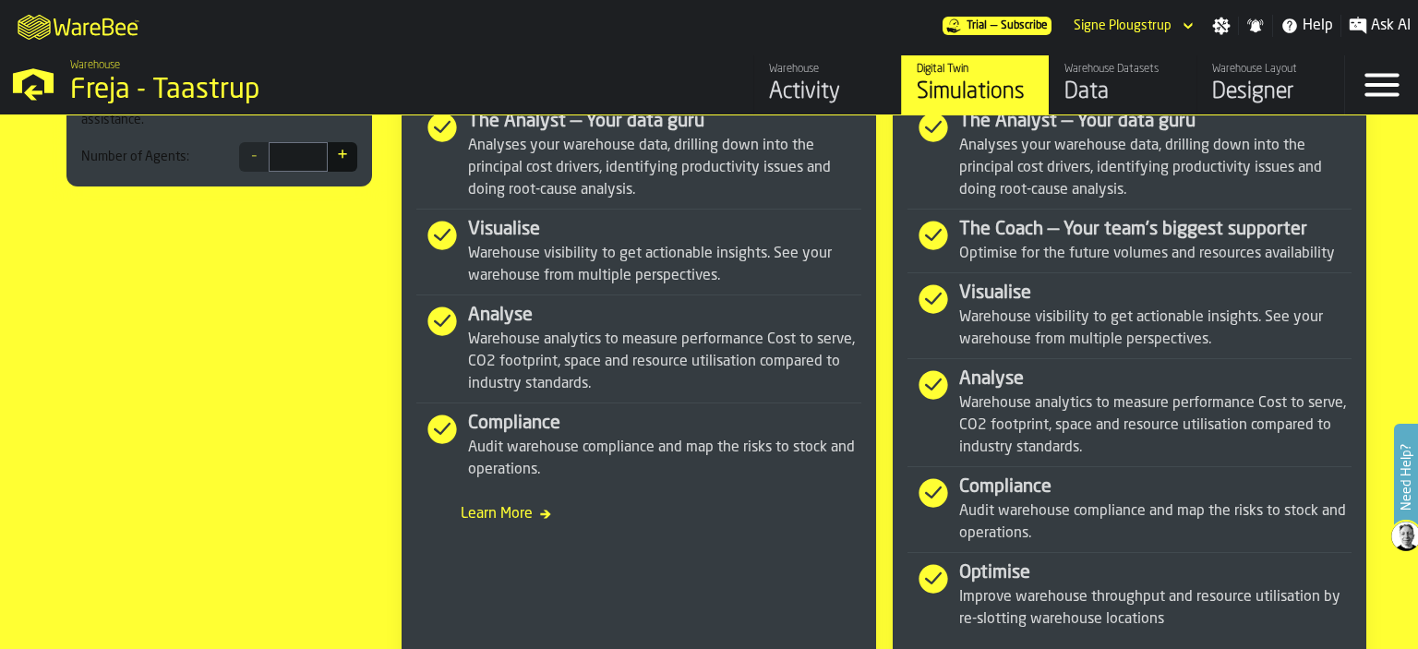
click at [1106, 82] on div "Data" at bounding box center [1122, 93] width 117 height 30
